Goal: Task Accomplishment & Management: Manage account settings

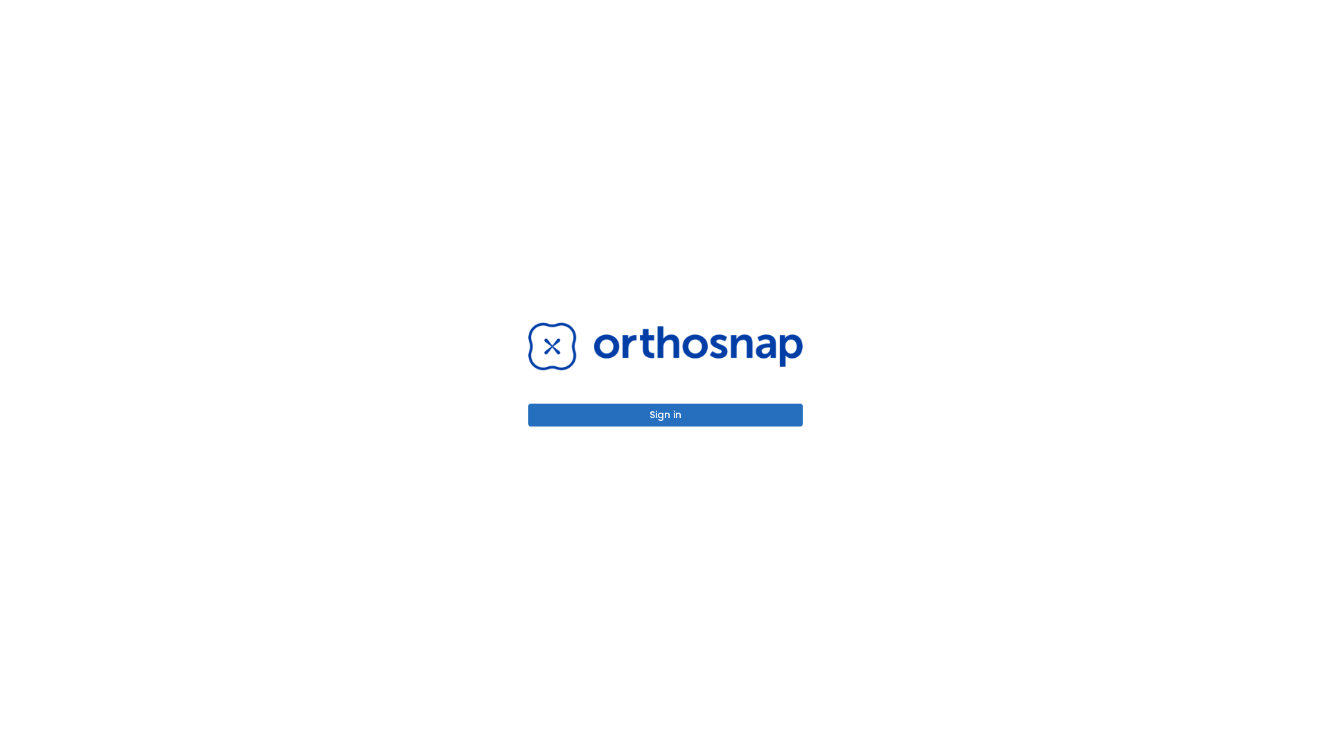
click at [666, 415] on button "Sign in" at bounding box center [665, 415] width 275 height 23
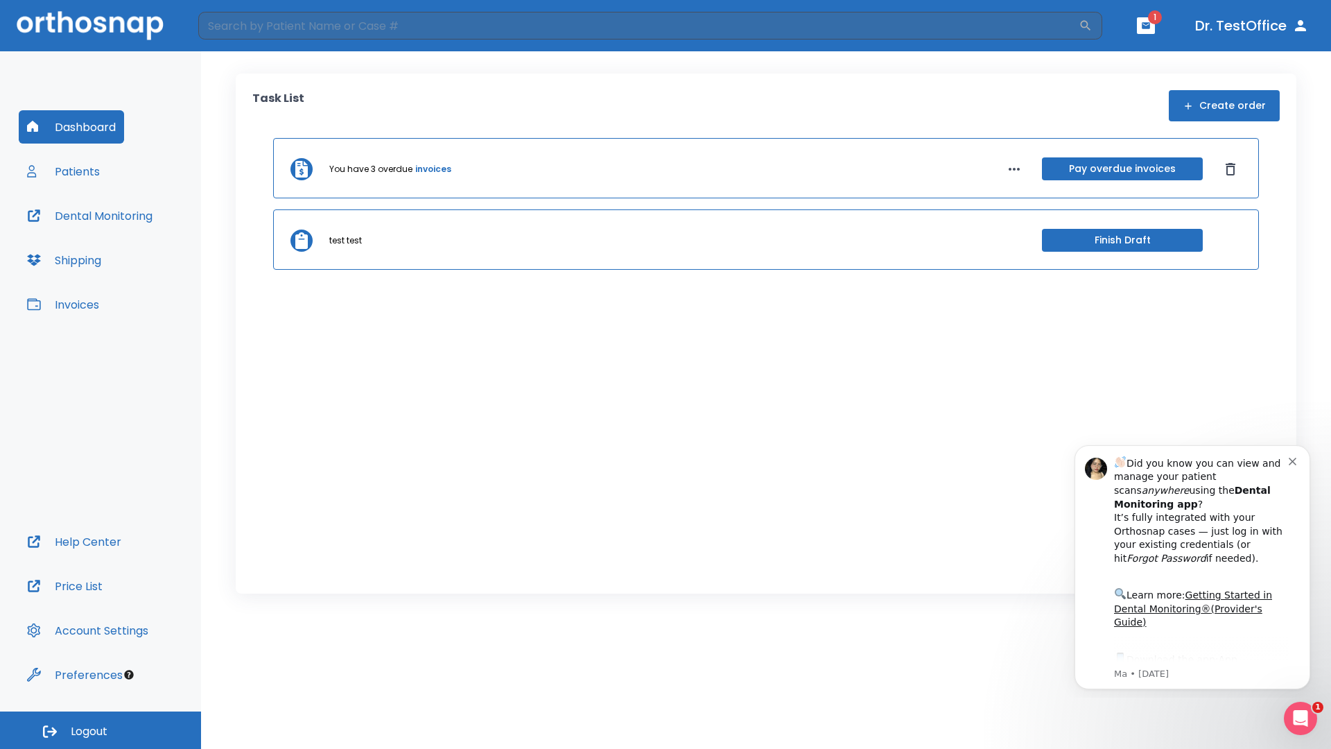
click at [101, 730] on span "Logout" at bounding box center [89, 731] width 37 height 15
